Goal: Check status: Check status

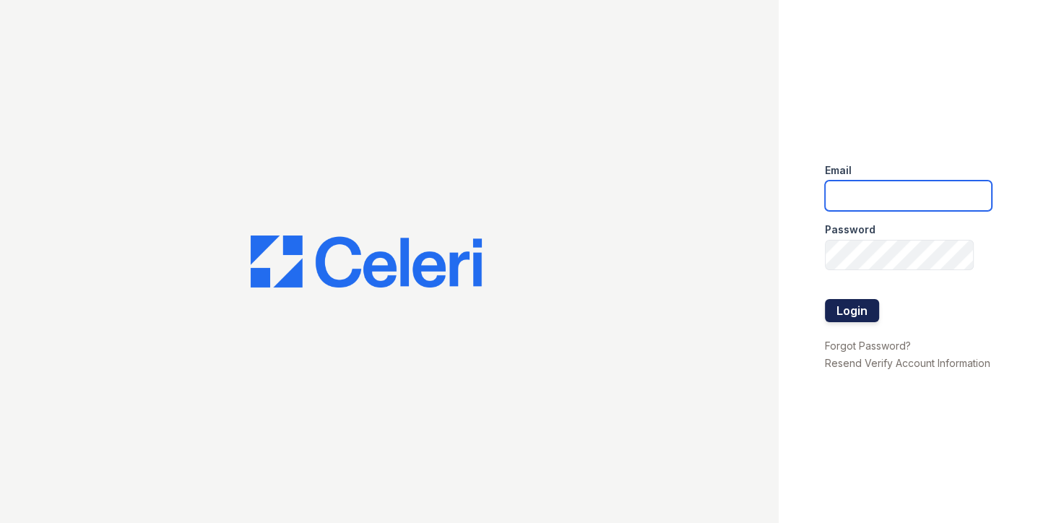
type input "[EMAIL_ADDRESS][DOMAIN_NAME]"
click at [839, 312] on button "Login" at bounding box center [852, 310] width 54 height 23
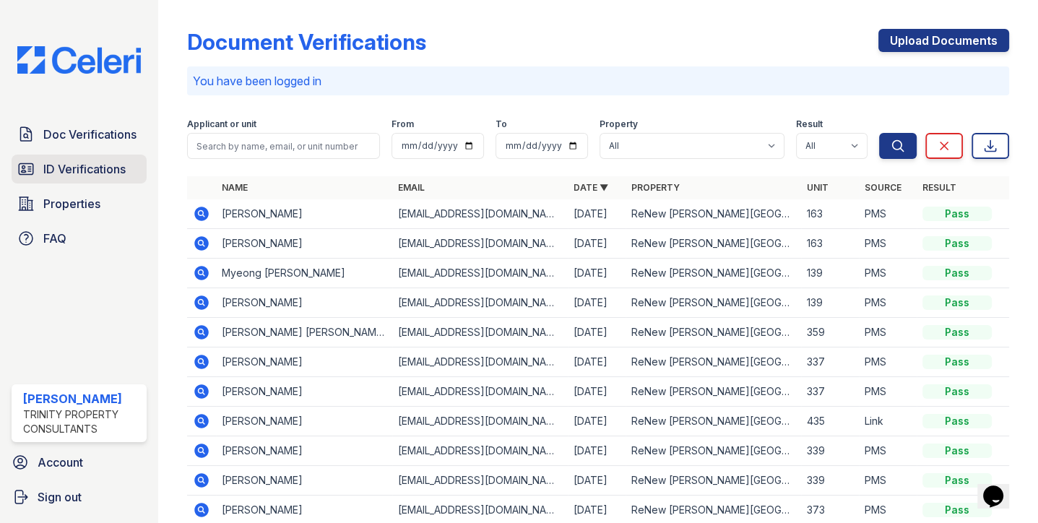
click at [92, 172] on span "ID Verifications" at bounding box center [84, 168] width 82 height 17
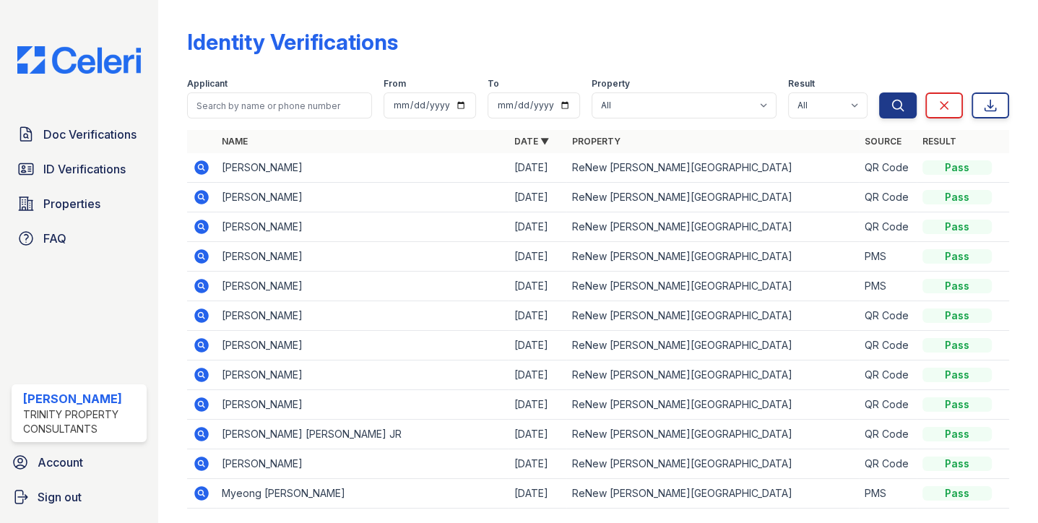
click at [201, 196] on icon at bounding box center [201, 196] width 4 height 4
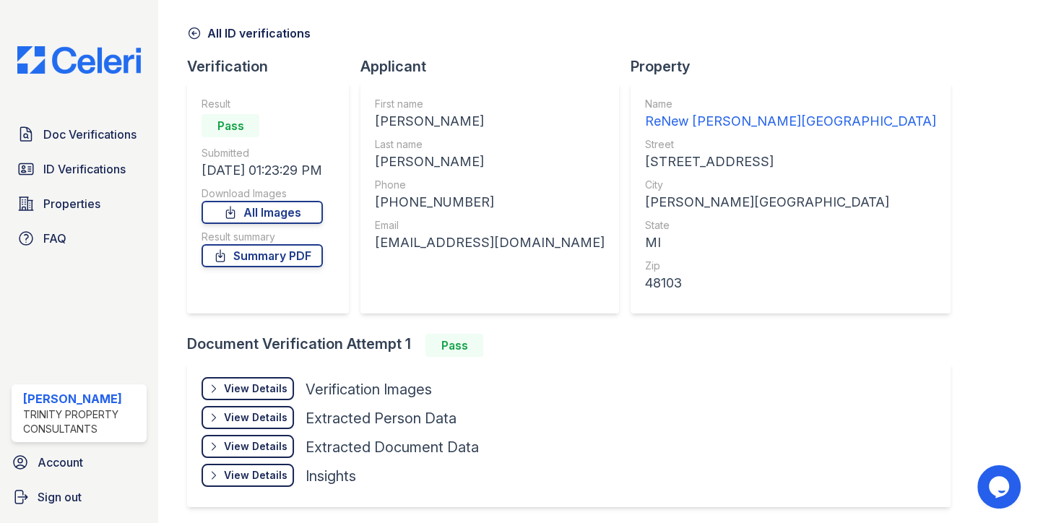
scroll to position [101, 0]
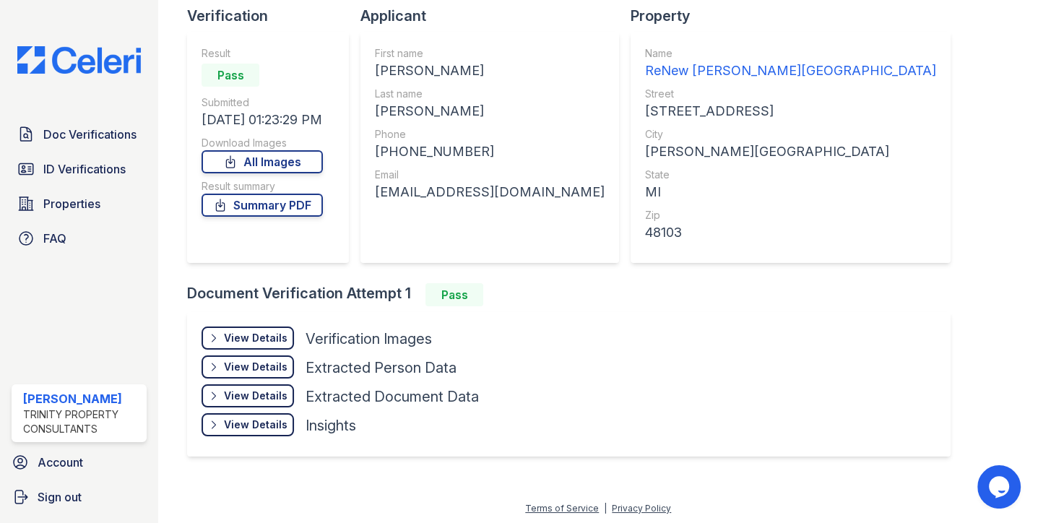
drag, startPoint x: 247, startPoint y: 341, endPoint x: 261, endPoint y: 340, distance: 13.7
click at [247, 341] on div "View Details" at bounding box center [256, 338] width 64 height 14
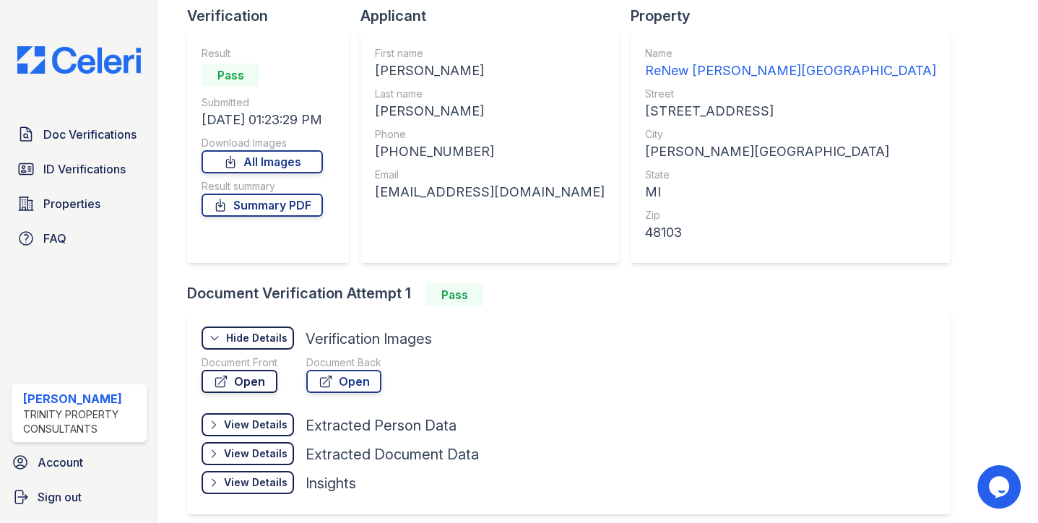
click at [262, 381] on link "Open" at bounding box center [239, 381] width 76 height 23
